Goal: Transaction & Acquisition: Purchase product/service

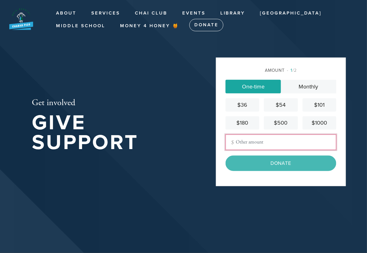
click at [245, 141] on input "Other Amount" at bounding box center [281, 142] width 111 height 15
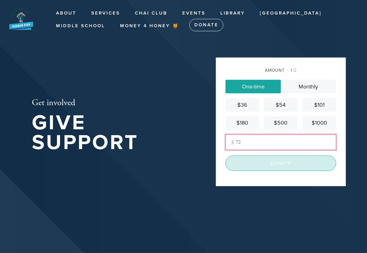
type input "72"
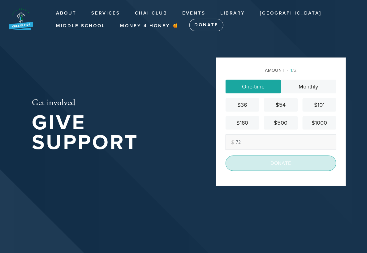
click at [275, 160] on input "Donate" at bounding box center [281, 163] width 111 height 15
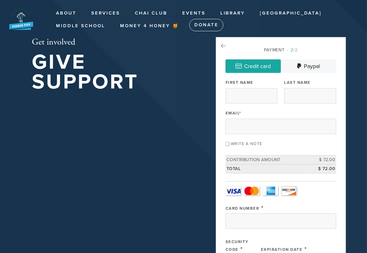
click at [227, 143] on input "Write a note" at bounding box center [228, 144] width 4 height 4
checkbox input "true"
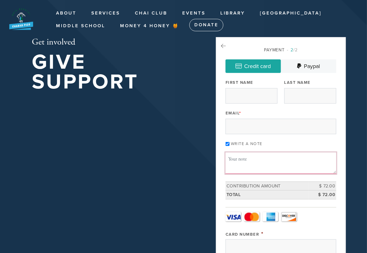
click at [233, 160] on textarea "Message or dedication" at bounding box center [281, 163] width 111 height 21
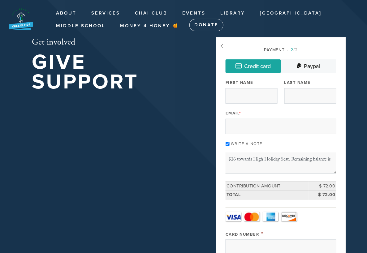
click at [332, 158] on textarea "$36 towards High Holiday Seat. Remaining balance is" at bounding box center [281, 163] width 111 height 21
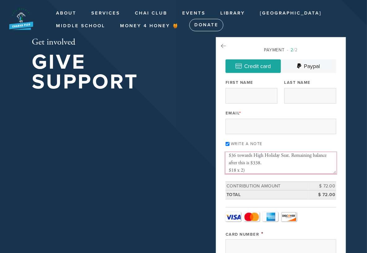
click at [229, 168] on textarea "$36 towards High Holiday Seat. Remaining balance after this is $338. $18 x 2)" at bounding box center [281, 163] width 111 height 21
click at [228, 169] on textarea "$36 towards High Holiday Seat. Remaining balance after this is $338. ($18 x 2)" at bounding box center [281, 163] width 111 height 21
click at [323, 169] on textarea "$36 towards High Holiday Seat. Remaining balance after this is $338. The other …" at bounding box center [281, 163] width 111 height 21
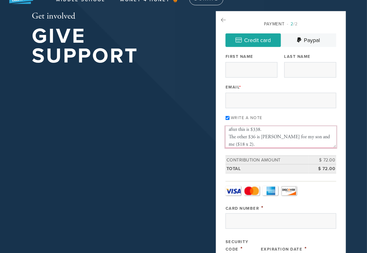
scroll to position [69, 0]
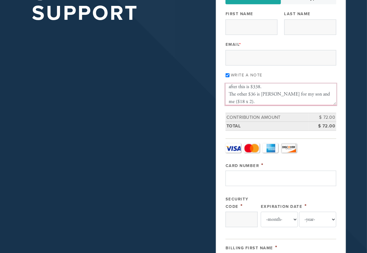
type textarea "$36 towards High Holiday Seat. Remaining balance after this is $338. The other …"
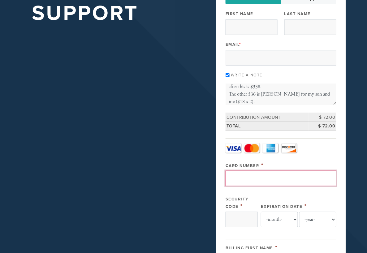
click at [257, 180] on input "Card Number" at bounding box center [281, 178] width 111 height 15
type input "6011208979437772"
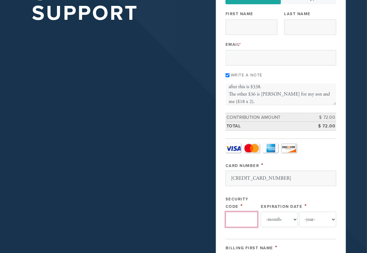
click at [250, 222] on input "Security Code" at bounding box center [242, 219] width 32 height 15
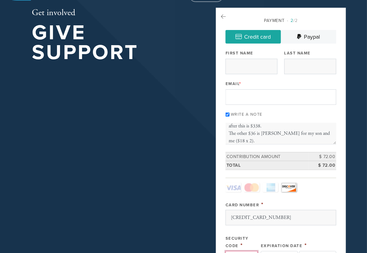
scroll to position [0, 0]
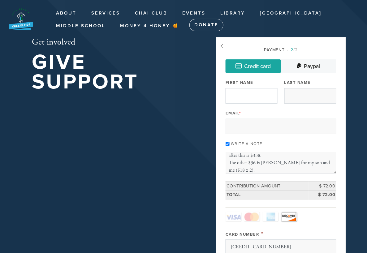
type input "950"
click at [256, 95] on input "First Name" at bounding box center [252, 95] width 52 height 15
type input "Eliana"
click at [297, 94] on input "Last Name" at bounding box center [311, 95] width 52 height 15
type input "Katz"
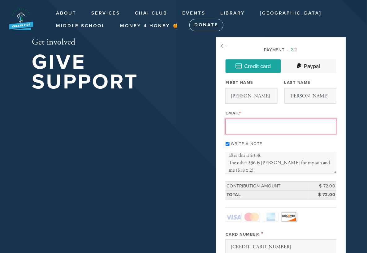
click at [253, 125] on input "Email *" at bounding box center [281, 126] width 111 height 15
type input "bratkat36@gmail.com"
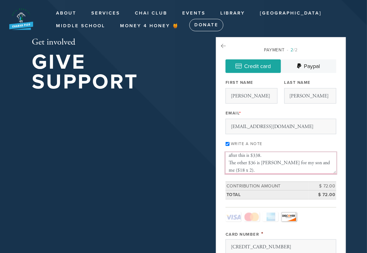
click at [252, 158] on textarea "$36 towards High Holiday Seat. Remaining balance after this is $338. The other …" at bounding box center [281, 163] width 111 height 21
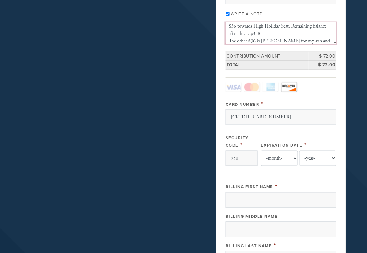
scroll to position [172, 0]
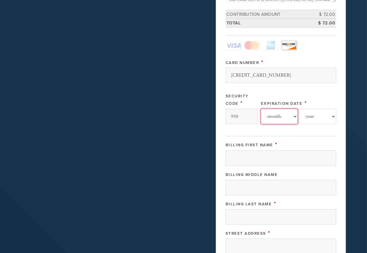
click at [282, 115] on select "-month- Jan Feb Mar Apr May Jun Jul Aug Sep Oct Nov Dec" at bounding box center [279, 116] width 37 height 15
select select "5"
click at [261, 109] on select "-month- Jan Feb Mar Apr May Jun Jul Aug Sep Oct Nov Dec" at bounding box center [279, 116] width 37 height 15
click at [319, 116] on select "-year- 2025 2026 2027 2028 2029 2030 2031 2032 2033 2034 2035" at bounding box center [318, 116] width 37 height 15
select select "2030"
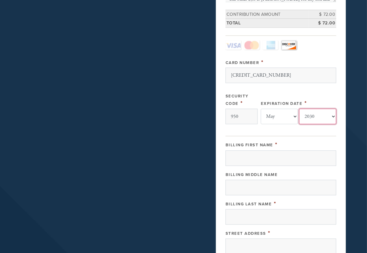
click at [300, 109] on select "-year- 2025 2026 2027 2028 2029 2030 2031 2032 2033 2034 2035" at bounding box center [318, 116] width 37 height 15
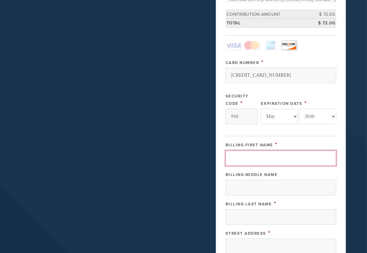
click at [252, 157] on input "Billing First Name" at bounding box center [281, 158] width 111 height 15
type input "E"
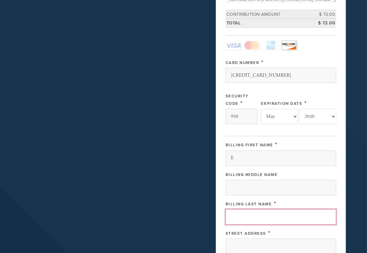
click at [250, 215] on input "Billing Last Name" at bounding box center [281, 217] width 111 height 15
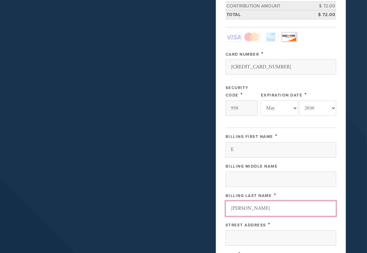
scroll to position [206, 0]
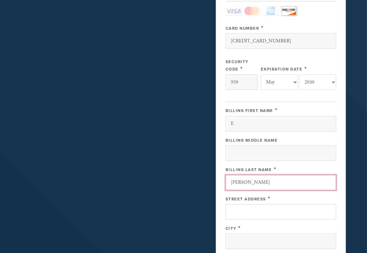
type input "Katz"
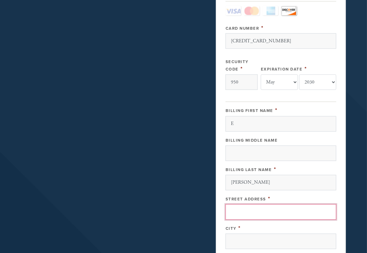
click at [274, 211] on input "Street Address" at bounding box center [281, 212] width 111 height 15
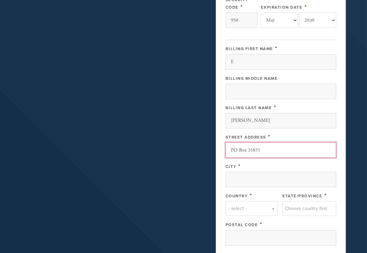
scroll to position [275, 0]
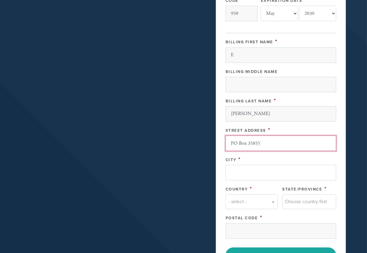
type input "PO Box 35855"
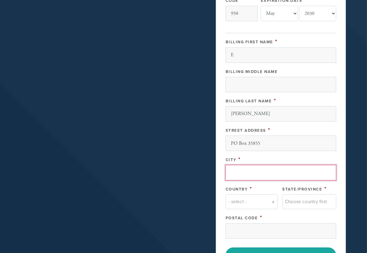
click at [252, 170] on input "City" at bounding box center [281, 172] width 111 height 15
type input "Los Angeles"
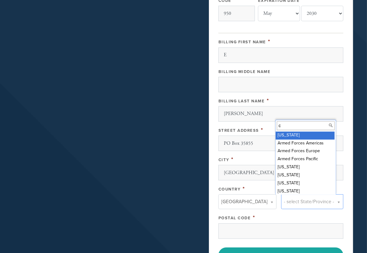
scroll to position [2, 0]
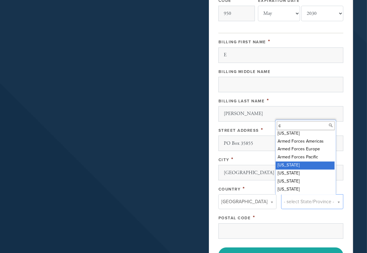
type input "c"
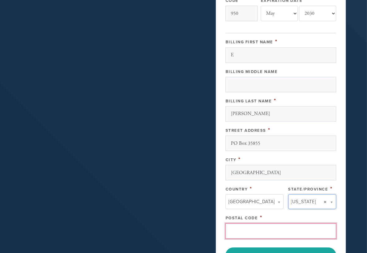
click at [253, 228] on input "Postal Code" at bounding box center [281, 231] width 111 height 15
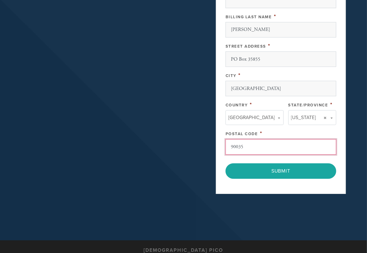
scroll to position [379, 0]
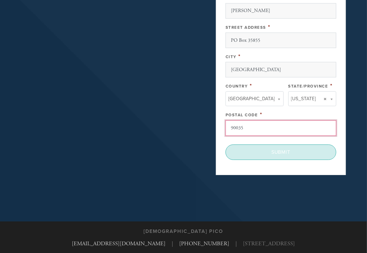
type input "90035"
click at [284, 151] on input "Submit" at bounding box center [281, 152] width 111 height 15
